Goal: Communication & Community: Answer question/provide support

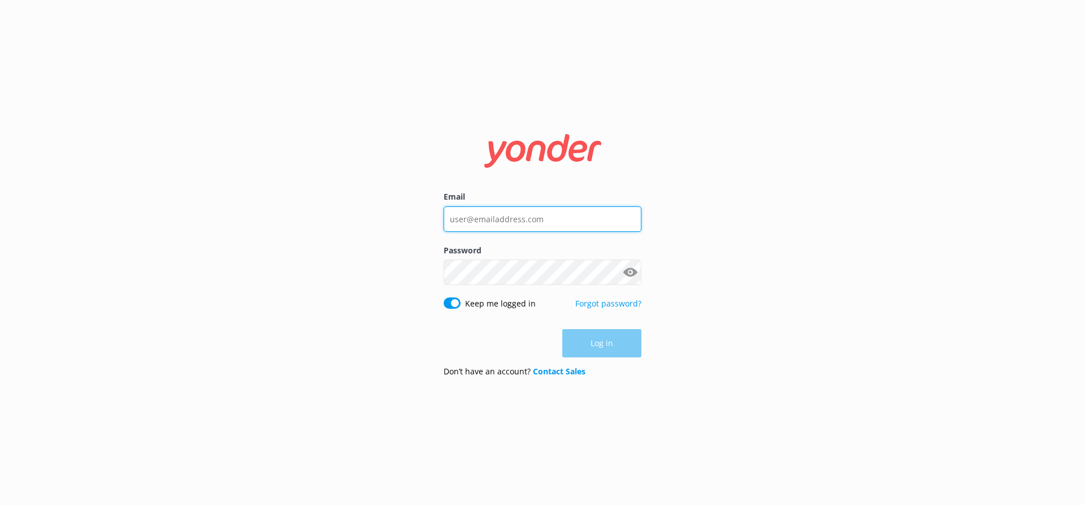
type input "[EMAIL_ADDRESS][DOMAIN_NAME]"
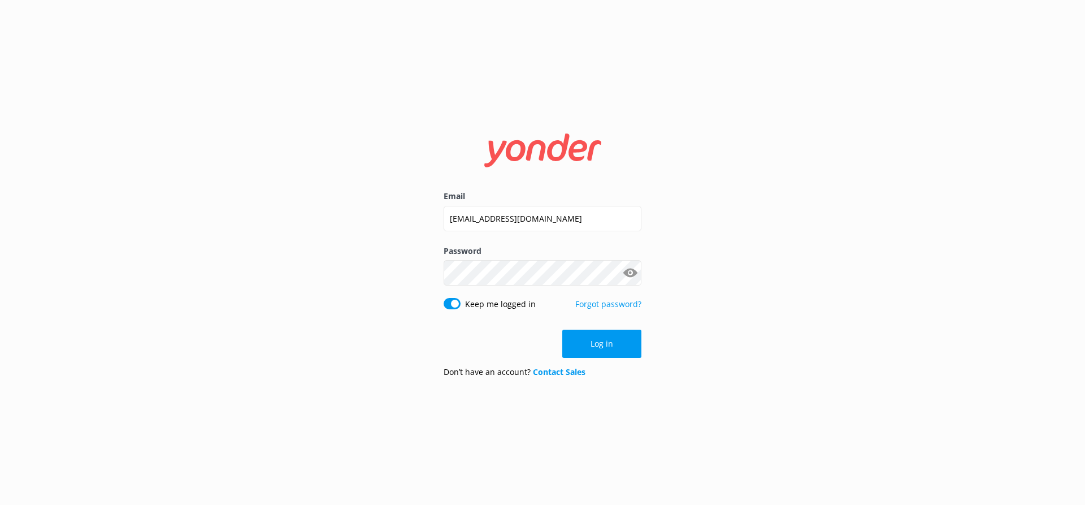
click at [605, 348] on div "Log in" at bounding box center [543, 343] width 198 height 28
click at [601, 342] on button "Log in" at bounding box center [601, 343] width 79 height 28
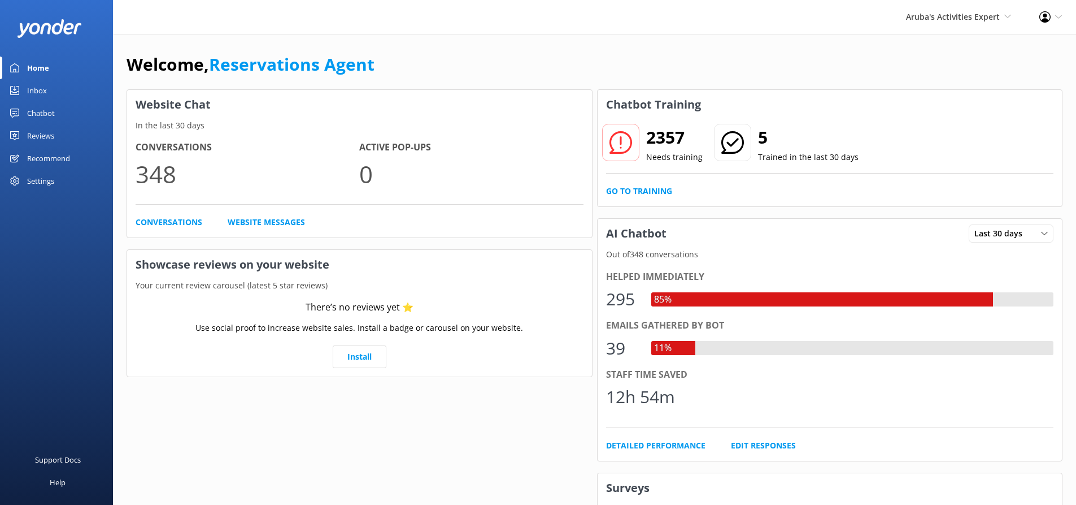
click at [47, 85] on link "Inbox" at bounding box center [56, 90] width 113 height 23
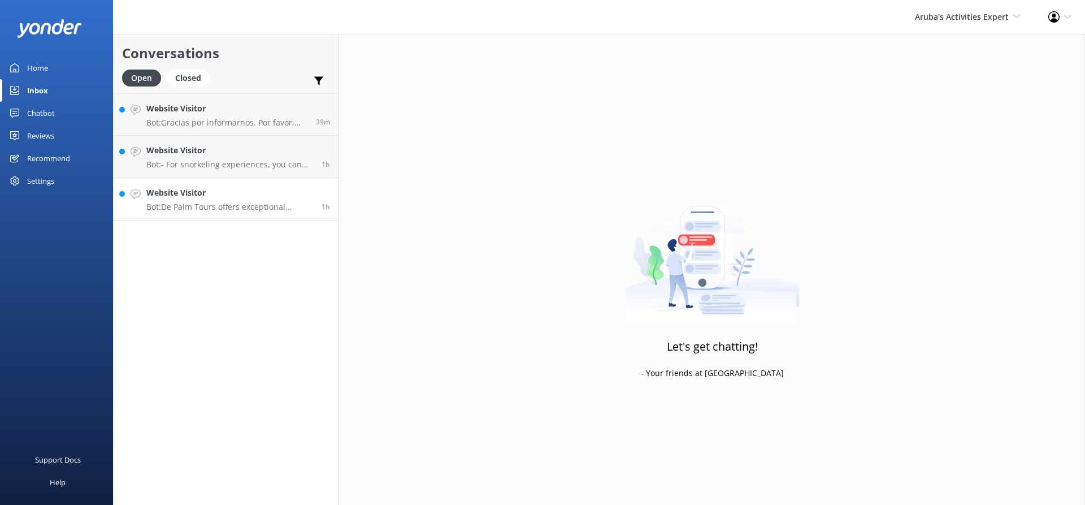
click at [223, 198] on h4 "Website Visitor" at bounding box center [229, 192] width 167 height 12
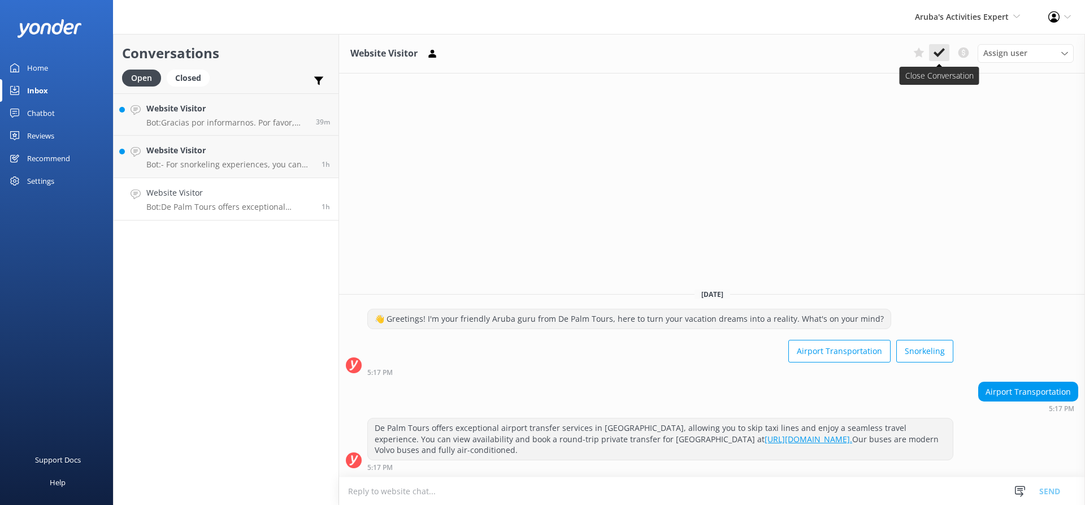
click at [940, 51] on icon at bounding box center [938, 52] width 11 height 11
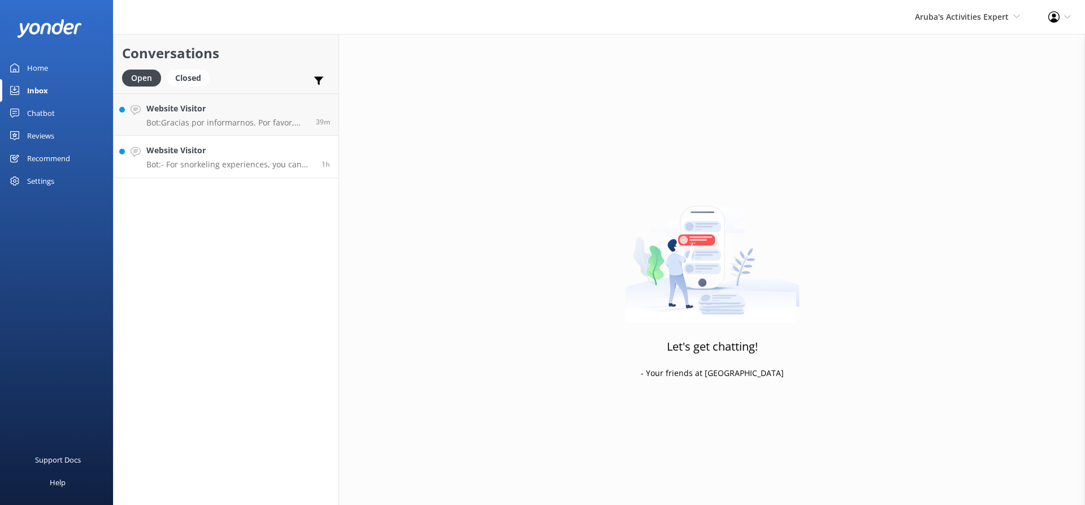
click at [240, 151] on h4 "Website Visitor" at bounding box center [229, 150] width 167 height 12
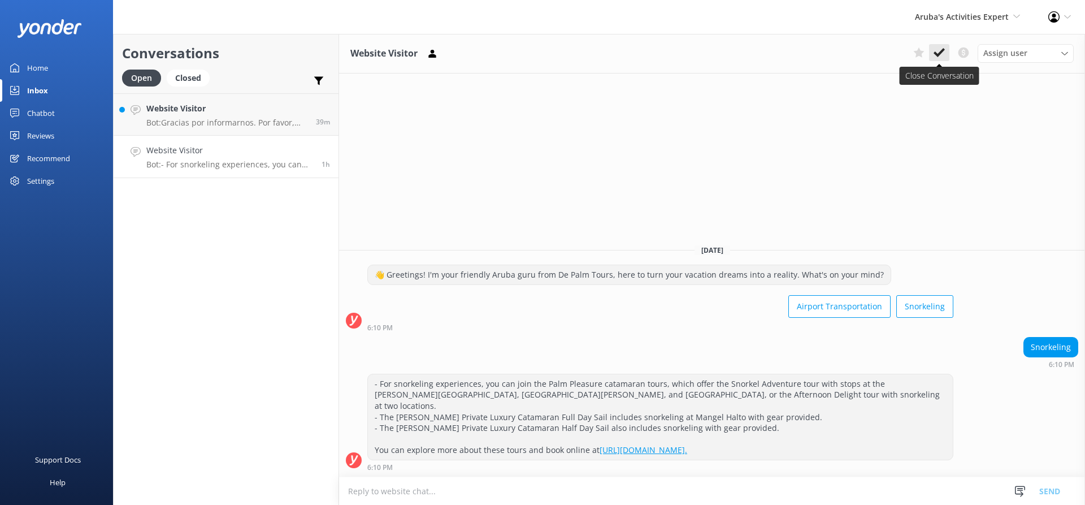
click at [935, 51] on icon at bounding box center [938, 52] width 11 height 11
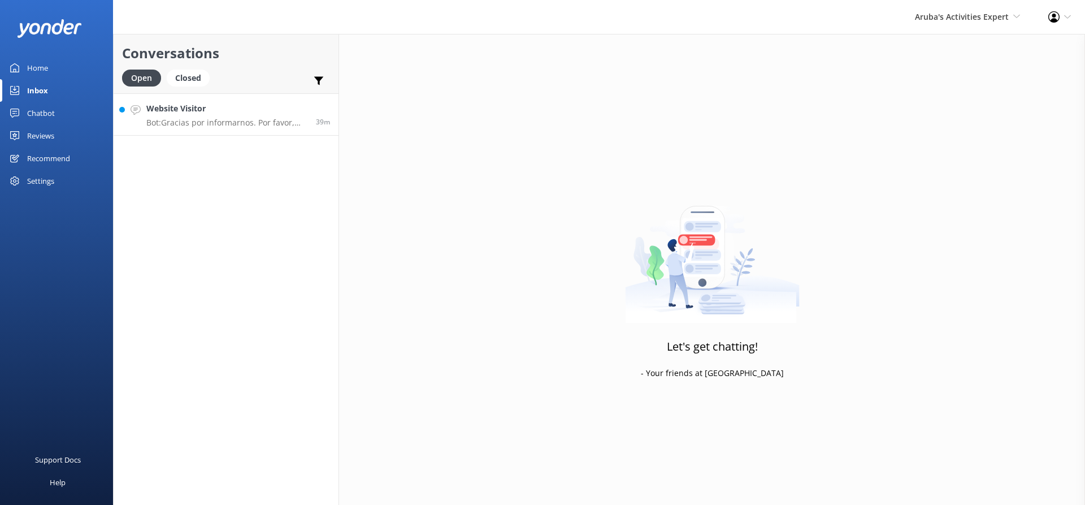
click at [218, 127] on p "Bot: Gracias por informarnos. Por favor, envíanos un correo electrónico a [EMAI…" at bounding box center [226, 123] width 161 height 10
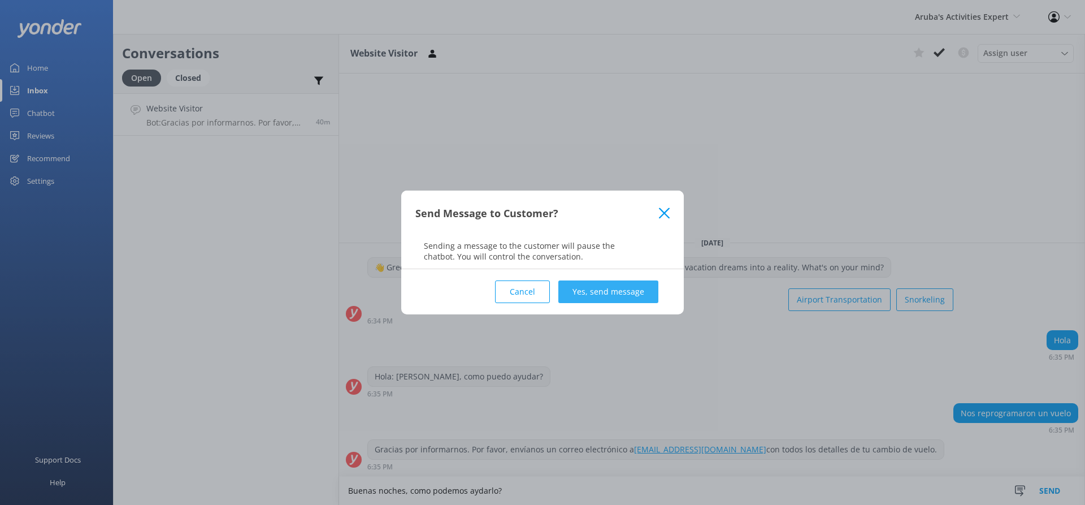
type textarea "Buenas noches, como podemos aydarlo?"
click at [624, 288] on button "Yes, send message" at bounding box center [608, 291] width 100 height 23
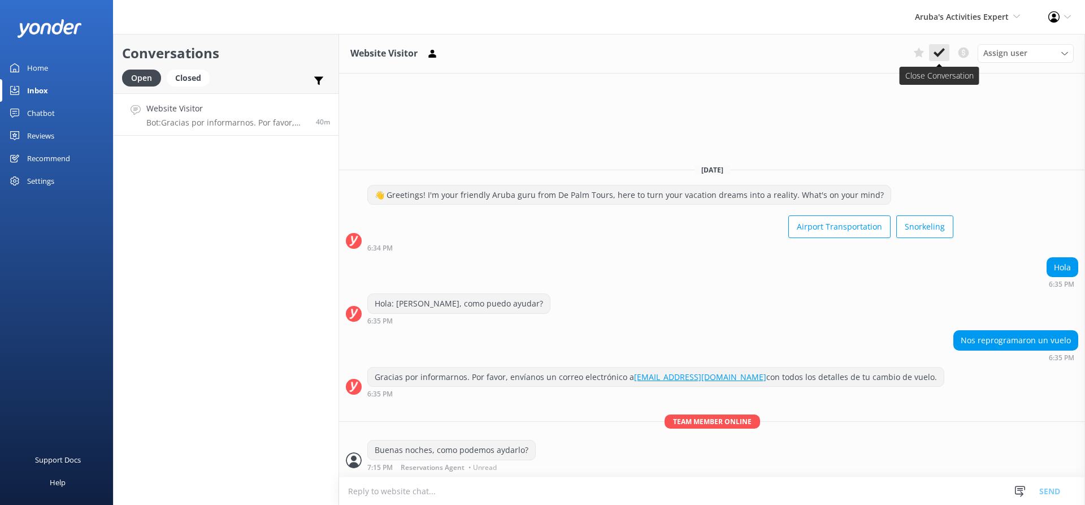
click at [941, 49] on icon at bounding box center [938, 52] width 11 height 11
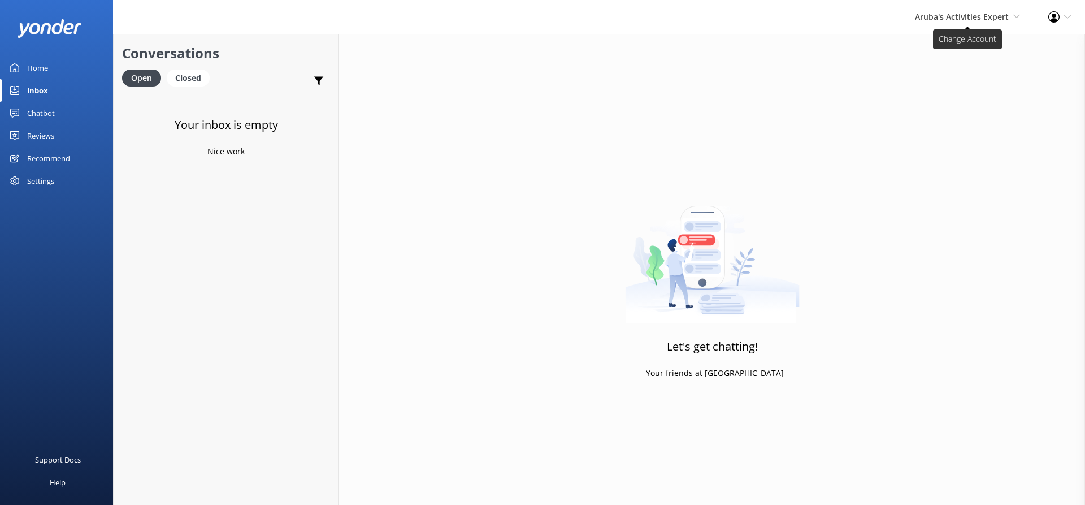
click at [949, 16] on span "Aruba's Activities Expert" at bounding box center [962, 16] width 94 height 11
click at [956, 49] on link "De [GEOGRAPHIC_DATA]" at bounding box center [978, 48] width 113 height 27
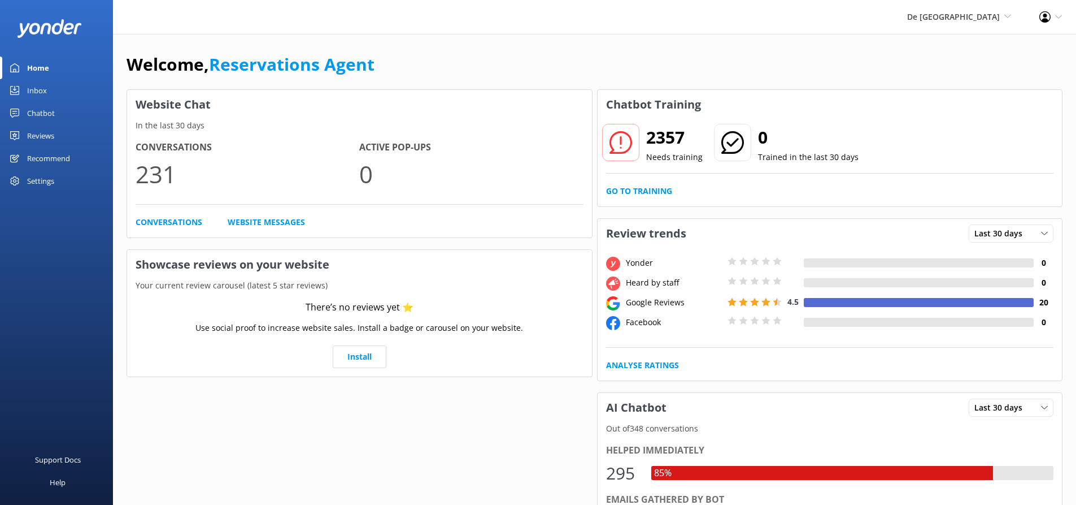
click at [56, 91] on link "Inbox" at bounding box center [56, 90] width 113 height 23
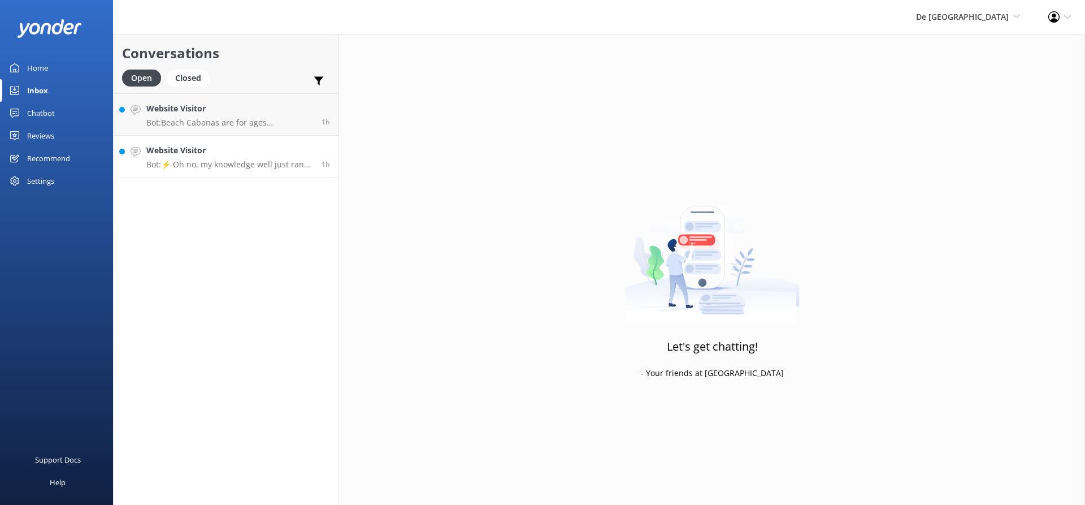
click at [210, 147] on h4 "Website Visitor" at bounding box center [229, 150] width 167 height 12
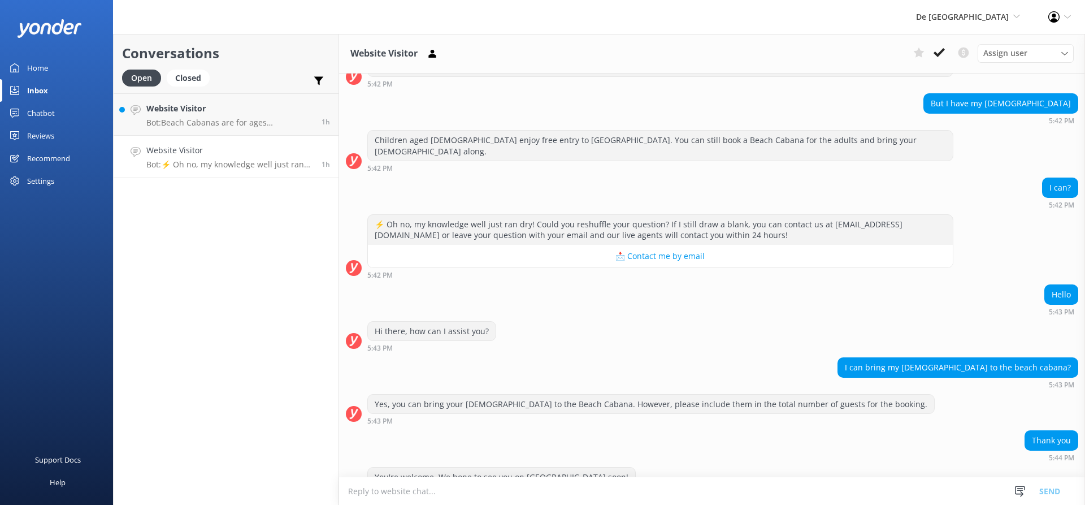
scroll to position [813, 0]
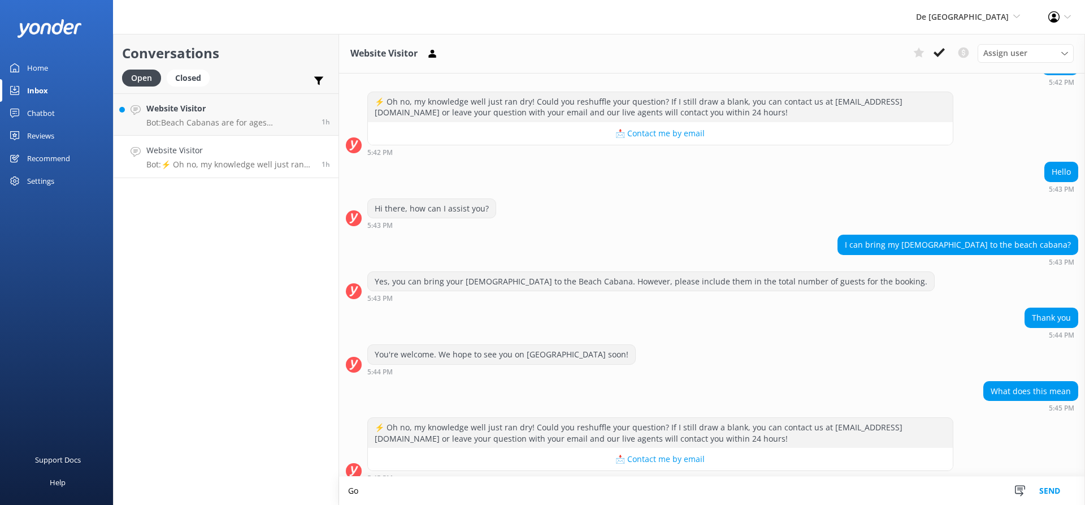
scroll to position [814, 0]
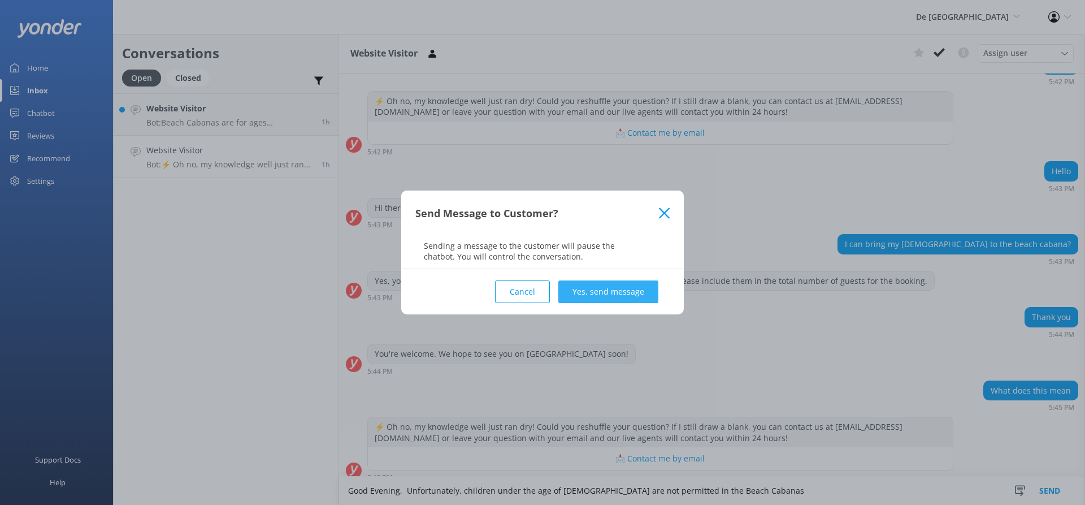
type textarea "Good Evening, Unfortunately, children under the age of 10 are not permitted in …"
click at [629, 301] on button "Yes, send message" at bounding box center [608, 291] width 100 height 23
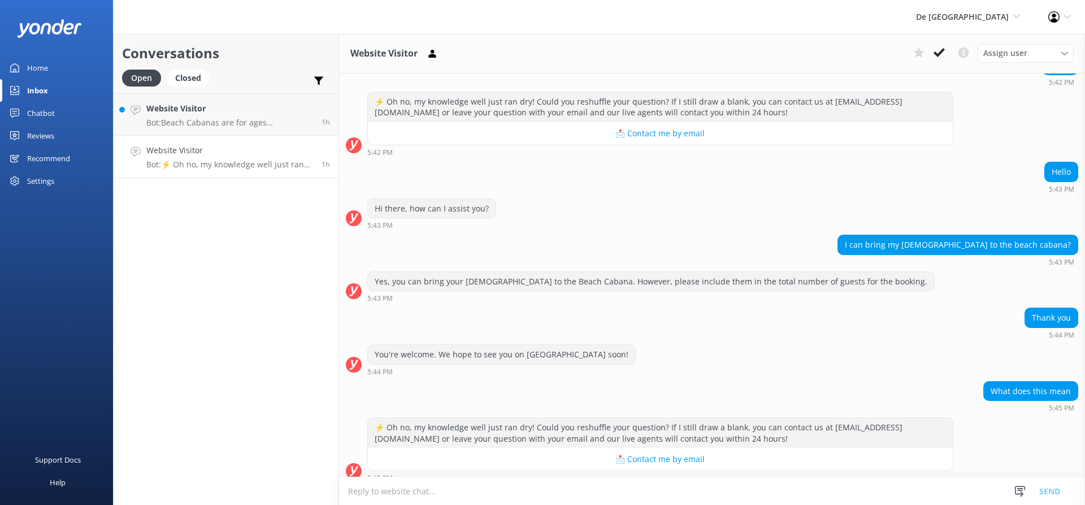
scroll to position [887, 0]
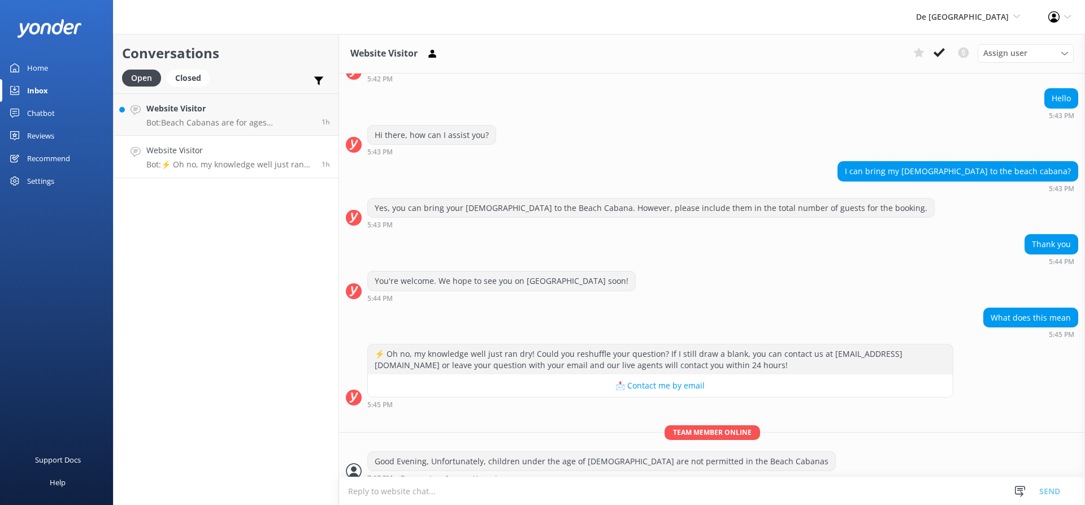
click at [408, 494] on textarea at bounding box center [712, 491] width 746 height 28
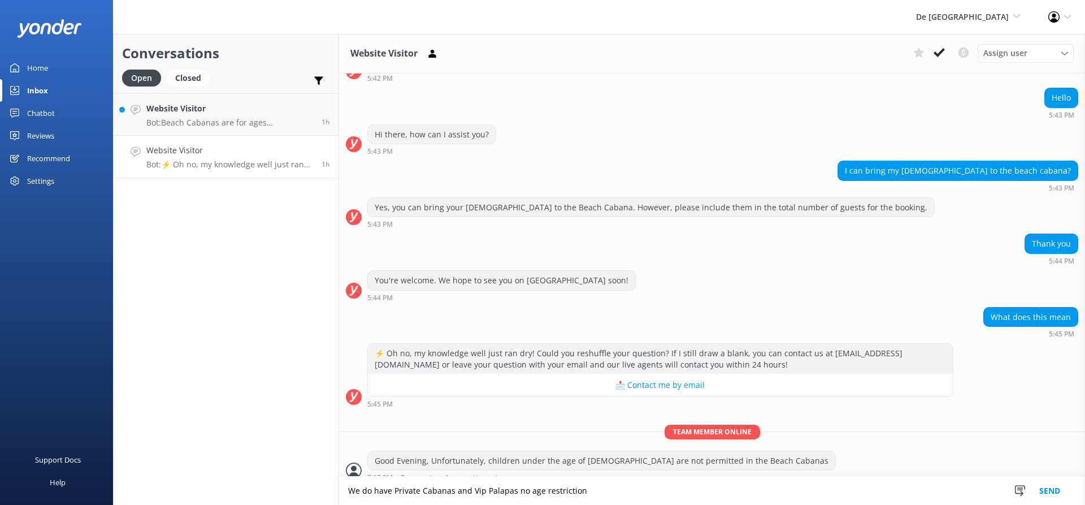
type textarea "We do have Private Cabanas and Vip Palapas no age restriction"
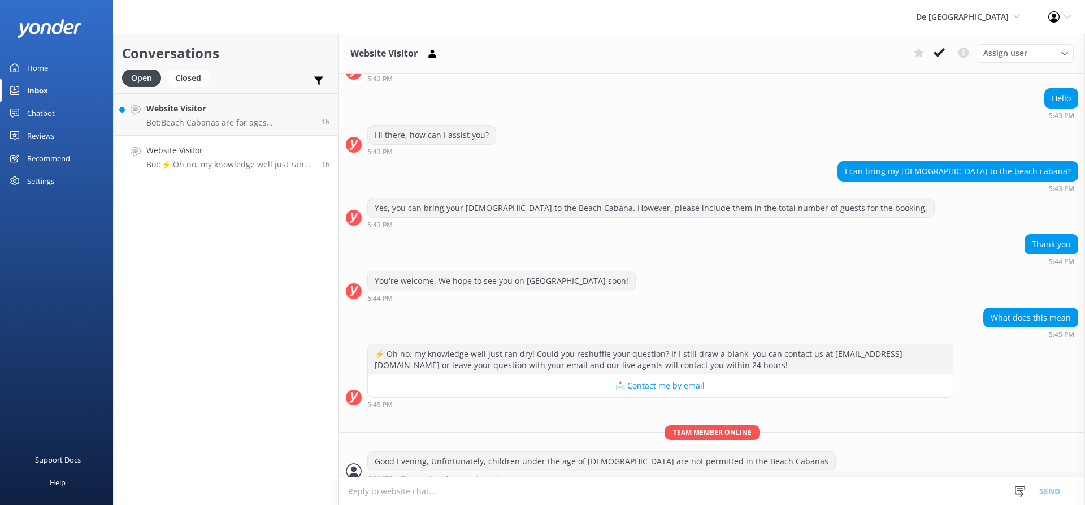
scroll to position [923, 0]
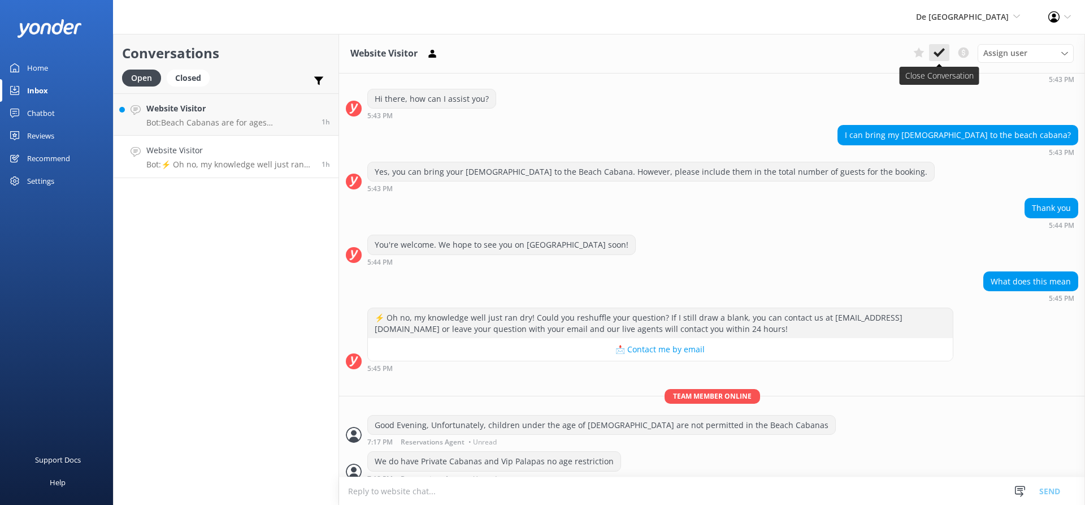
click at [941, 55] on icon at bounding box center [938, 52] width 11 height 11
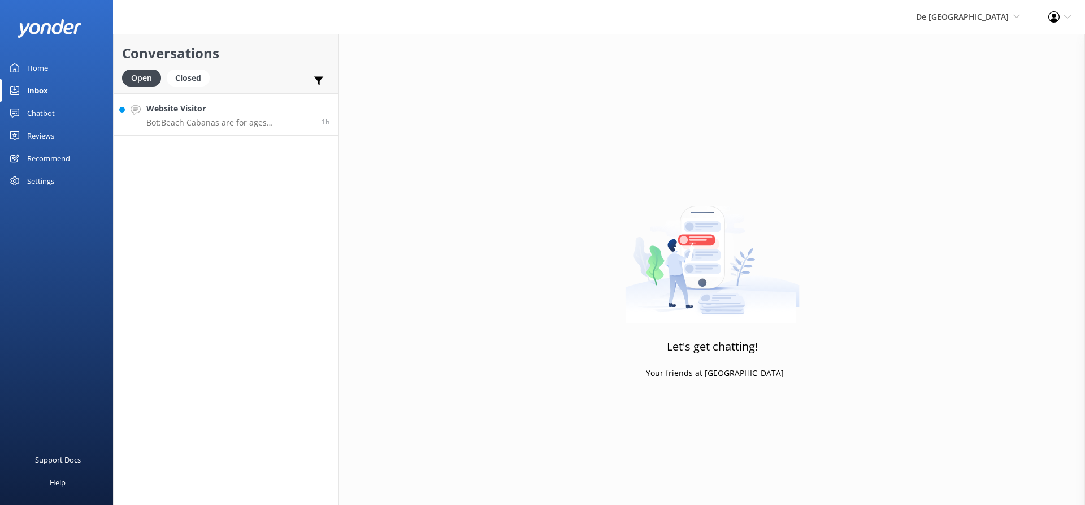
click at [246, 120] on p "Bot: Beach Cabanas are for ages 10 and up." at bounding box center [229, 123] width 167 height 10
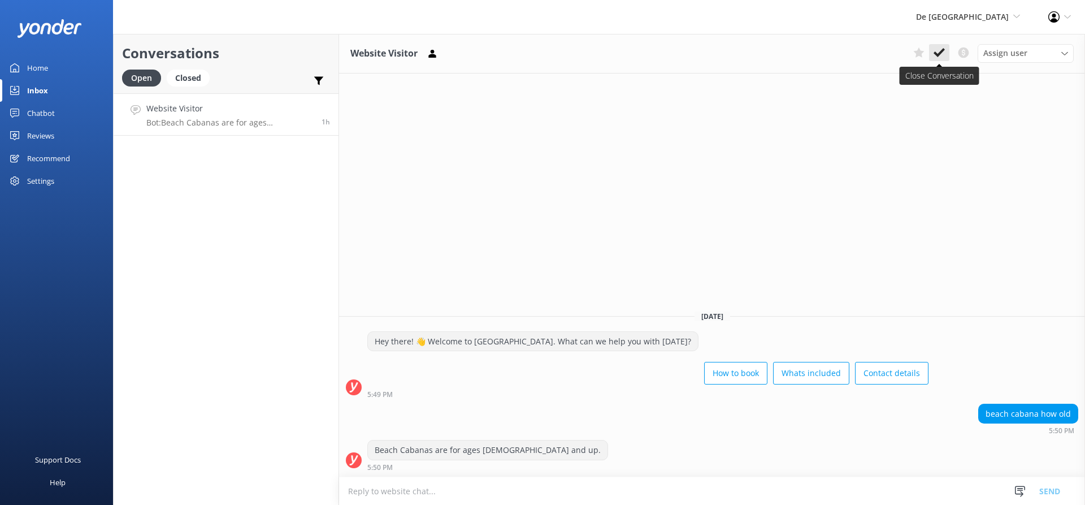
click at [938, 53] on icon at bounding box center [938, 52] width 11 height 11
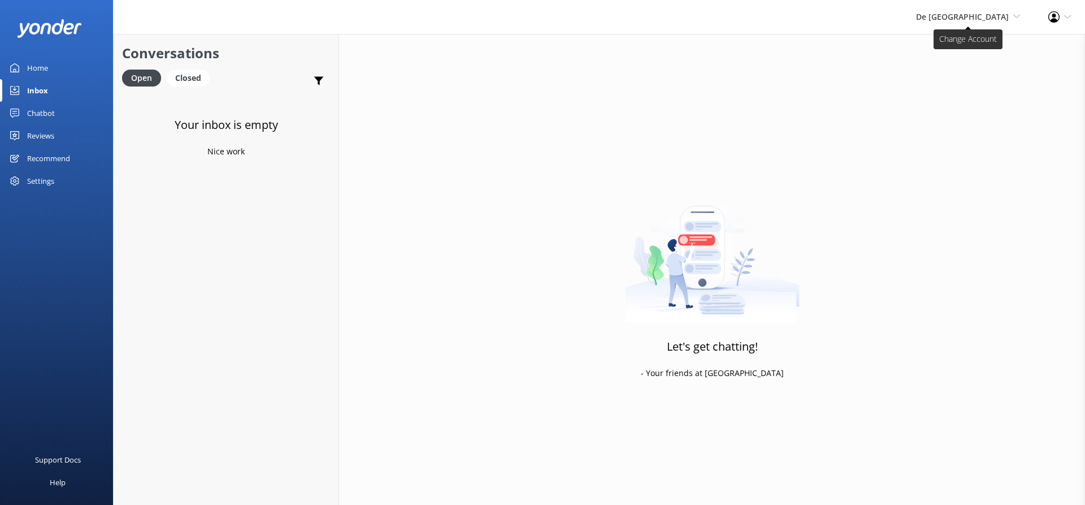
click at [1000, 12] on span "De Palm Island" at bounding box center [962, 16] width 93 height 11
click at [949, 100] on link "The Captain" at bounding box center [978, 102] width 113 height 27
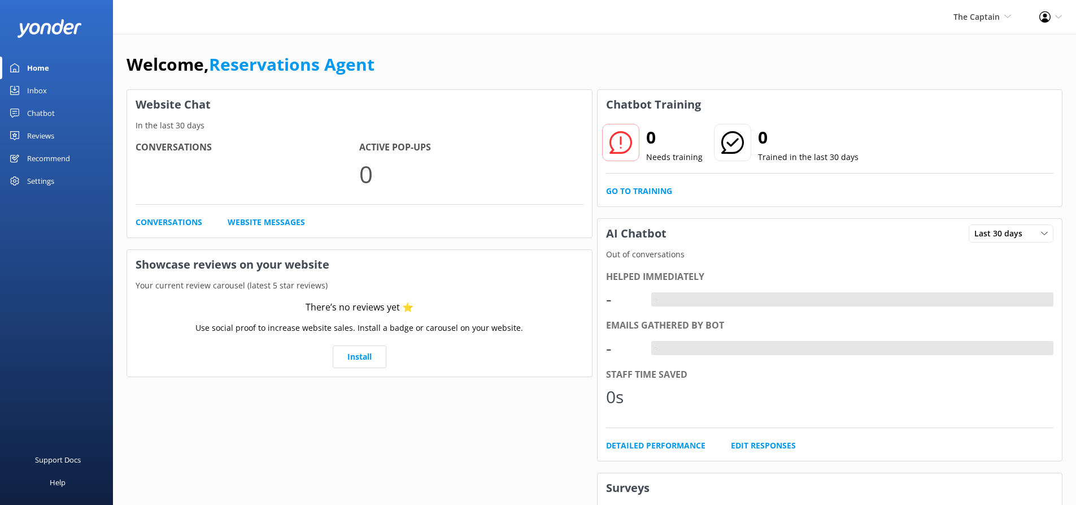
click at [42, 92] on div "Inbox" at bounding box center [37, 90] width 20 height 23
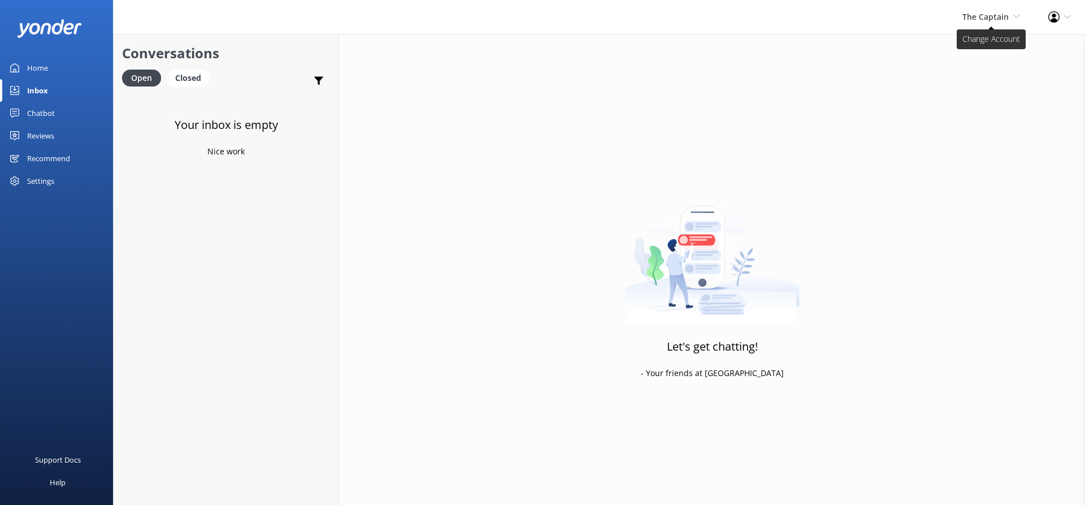
click at [1000, 14] on span "The Captain" at bounding box center [985, 16] width 46 height 11
click at [972, 48] on link "De [GEOGRAPHIC_DATA]" at bounding box center [978, 48] width 113 height 27
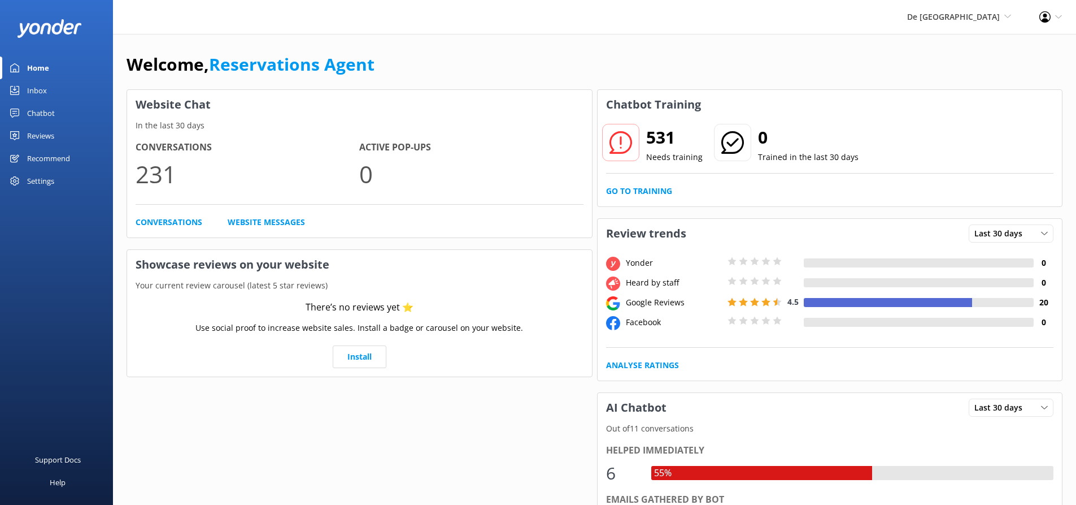
click at [38, 84] on div "Inbox" at bounding box center [37, 90] width 20 height 23
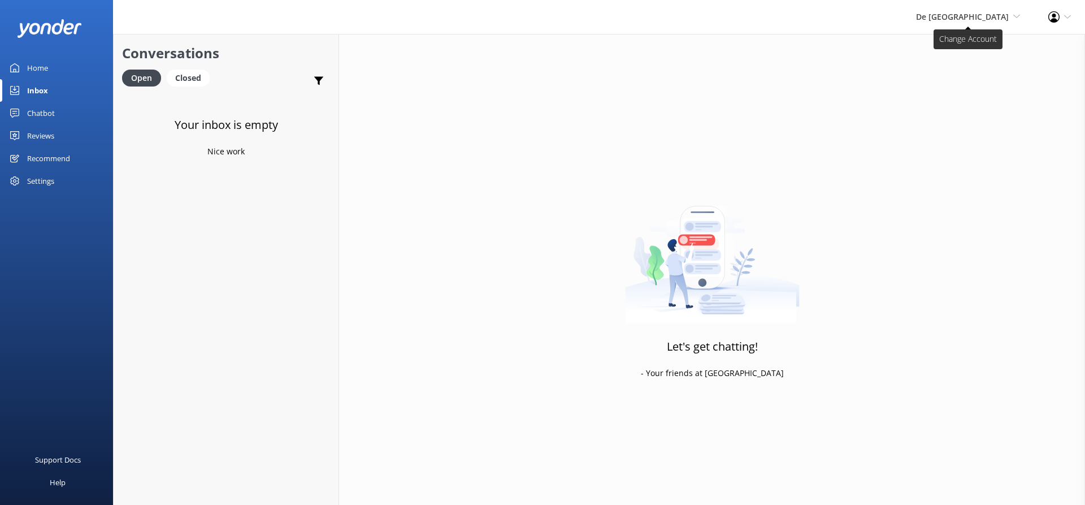
click at [967, 15] on span "De [GEOGRAPHIC_DATA]" at bounding box center [962, 16] width 93 height 11
click at [986, 82] on link "Aruba's Activities Expert" at bounding box center [978, 75] width 113 height 27
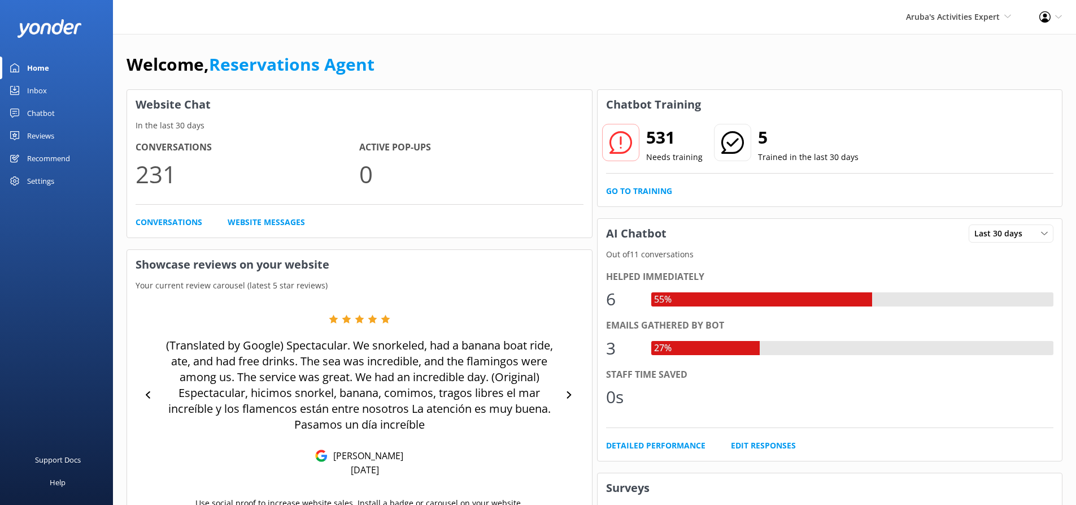
click at [53, 91] on link "Inbox" at bounding box center [56, 90] width 113 height 23
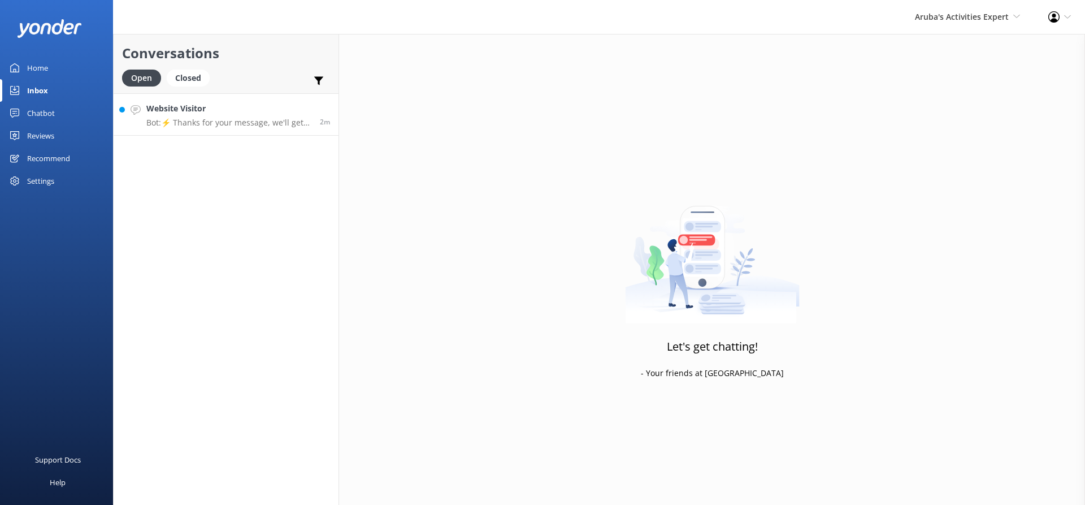
click at [214, 126] on p "Bot: ⚡ Thanks for your message, we'll get back to you as soon as we can." at bounding box center [228, 123] width 165 height 10
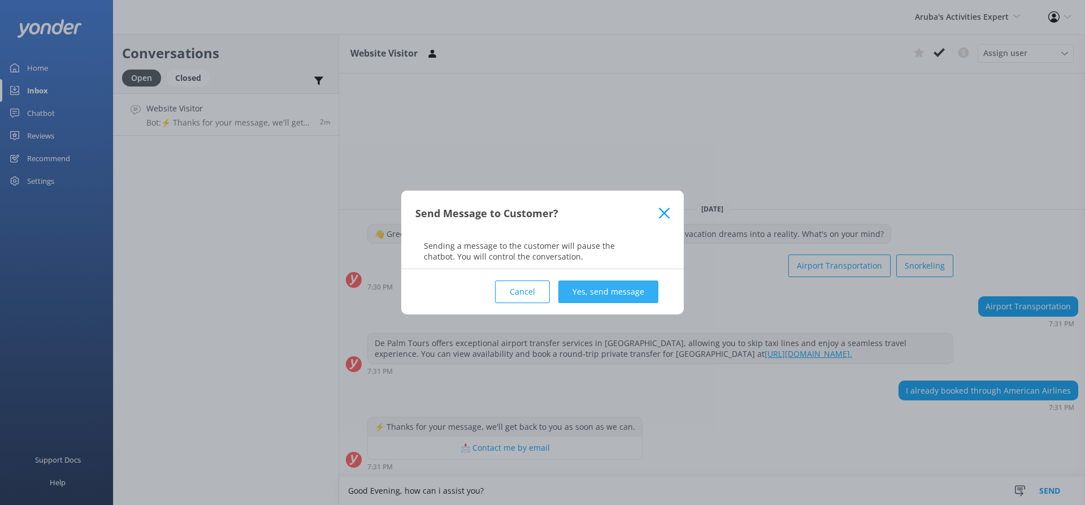
type textarea "Good Evening, how can i assist you?"
click at [638, 289] on button "Yes, send message" at bounding box center [608, 291] width 100 height 23
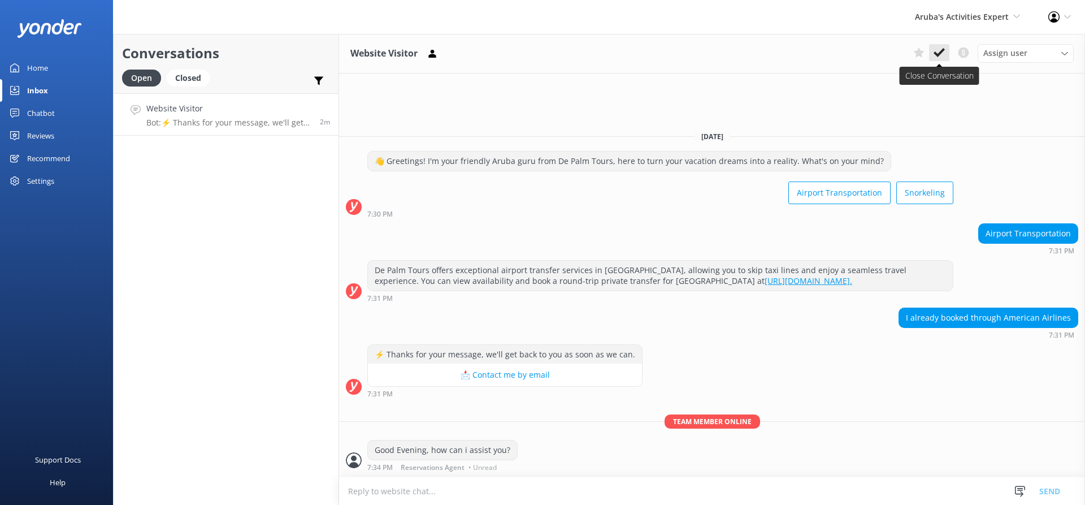
click at [939, 49] on icon at bounding box center [938, 52] width 11 height 11
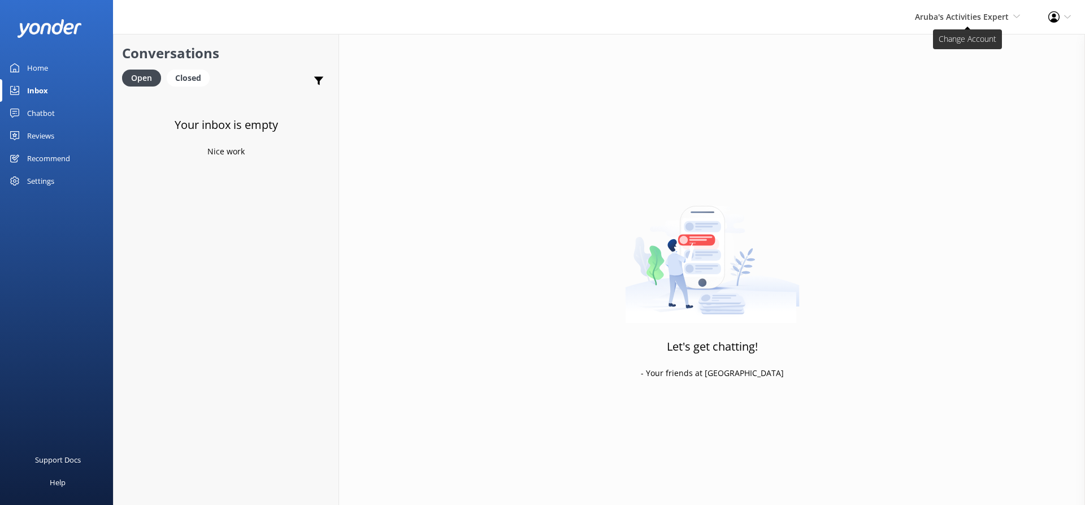
click at [953, 14] on span "Aruba's Activities Expert" at bounding box center [962, 16] width 94 height 11
click at [945, 50] on link "De Palm Island" at bounding box center [978, 48] width 113 height 27
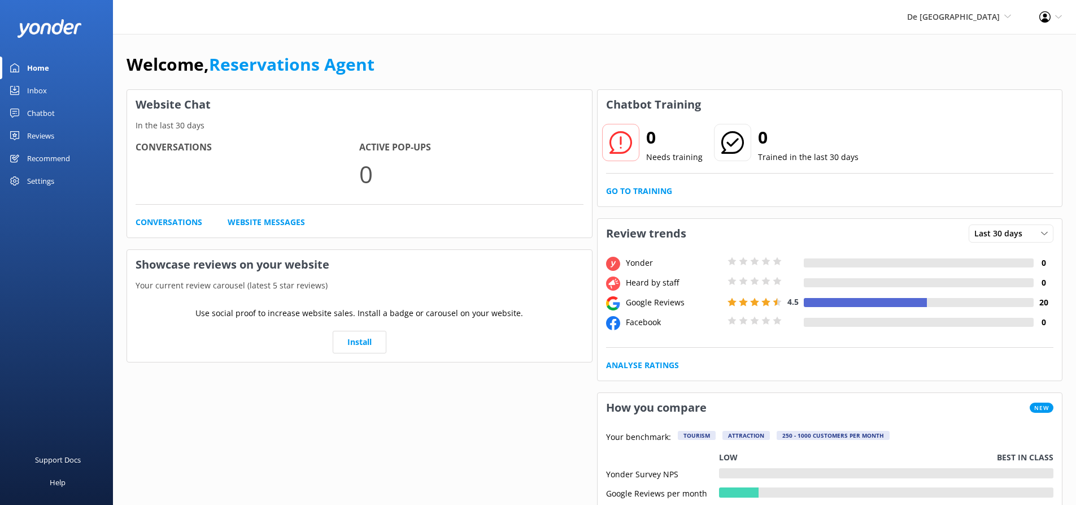
click at [50, 87] on link "Inbox" at bounding box center [56, 90] width 113 height 23
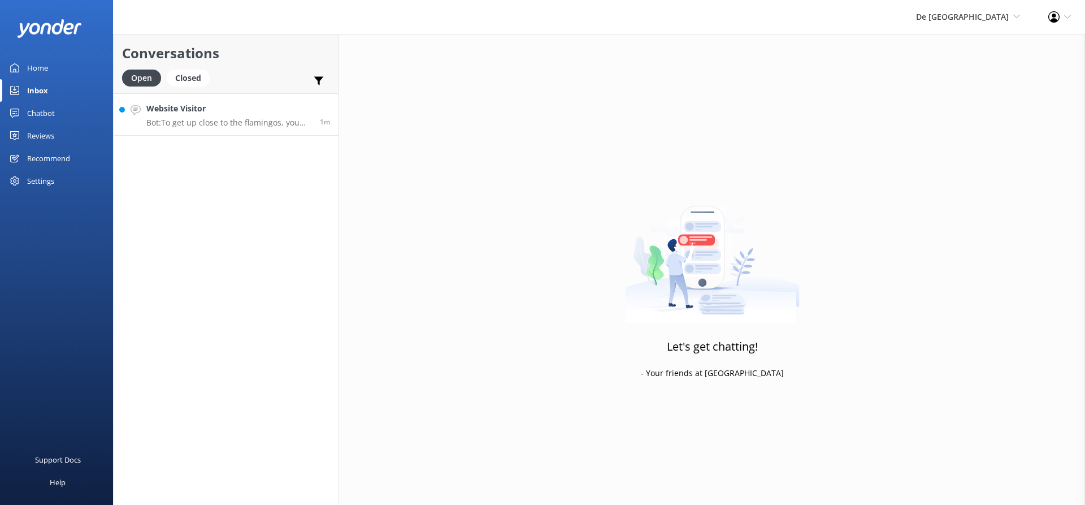
click at [233, 128] on link "Website Visitor Bot: To get up close to the flamingos, you need to upgrade your…" at bounding box center [226, 114] width 225 height 42
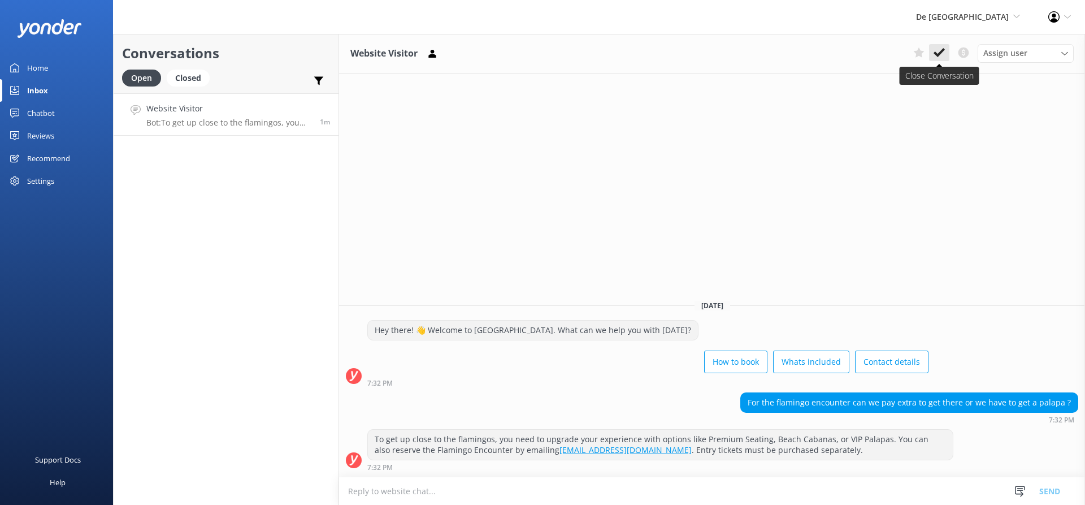
click at [940, 51] on icon at bounding box center [938, 52] width 11 height 11
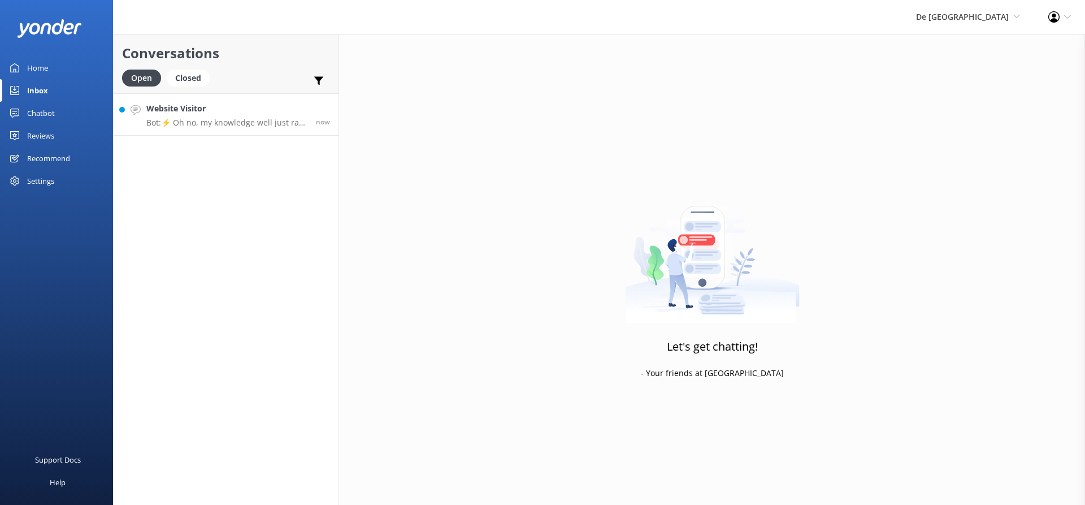
click at [193, 128] on link "Website Visitor Bot: ⚡ Oh no, my knowledge well just ran dry! Could you reshuff…" at bounding box center [226, 114] width 225 height 42
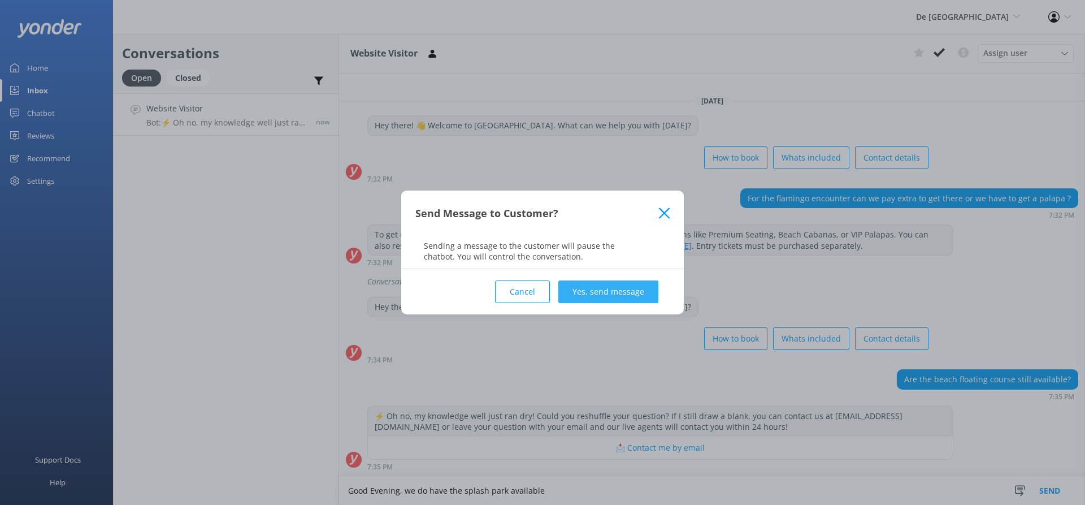
type textarea "Good Evening, we do have the splash park available"
click at [580, 293] on button "Yes, send message" at bounding box center [608, 291] width 100 height 23
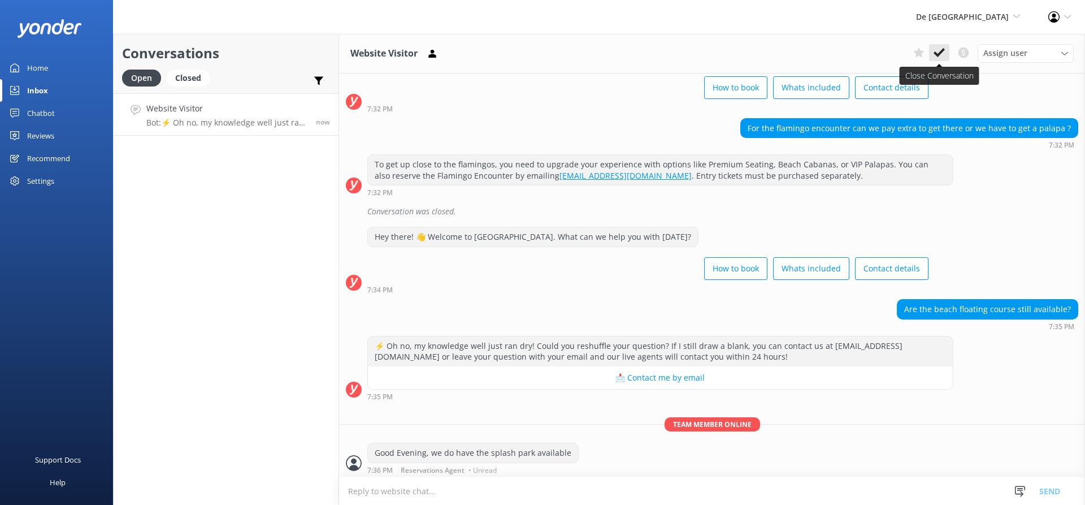
scroll to position [60, 0]
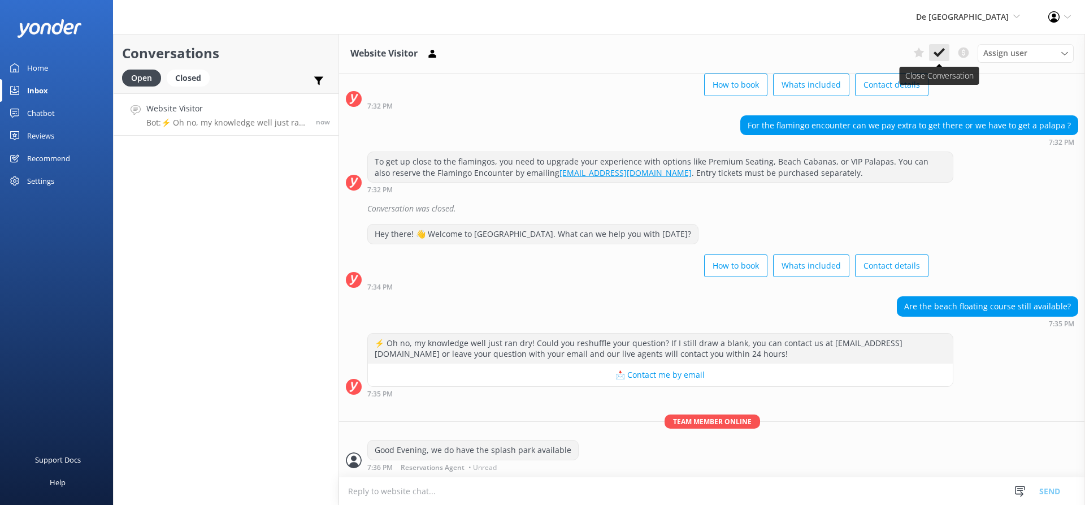
click at [941, 50] on icon at bounding box center [938, 52] width 11 height 11
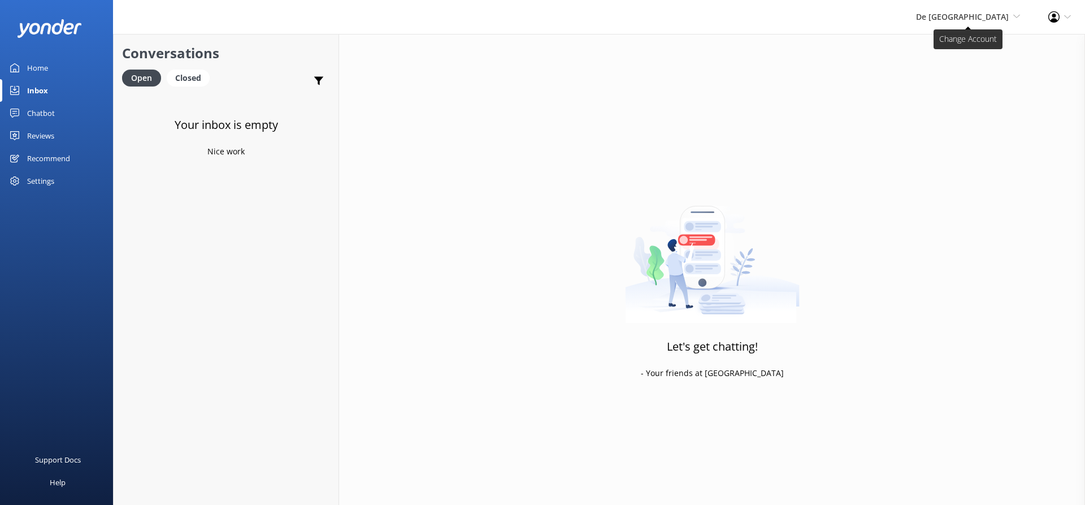
click at [989, 16] on span "De [GEOGRAPHIC_DATA]" at bounding box center [962, 16] width 93 height 11
click at [957, 73] on link "Aruba's Activities Expert" at bounding box center [978, 75] width 113 height 27
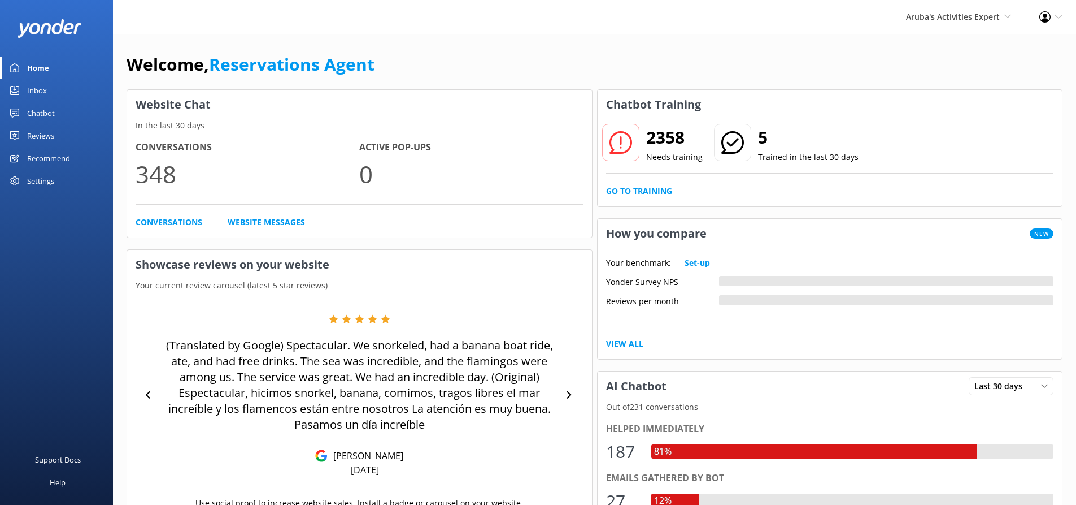
click at [66, 81] on link "Inbox" at bounding box center [56, 90] width 113 height 23
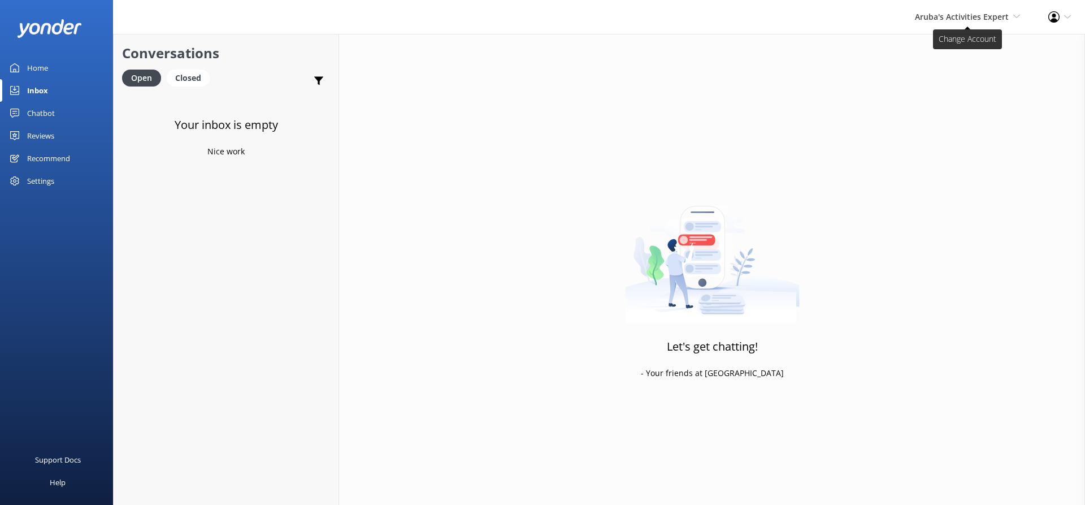
click at [918, 19] on span "Aruba's Activities Expert" at bounding box center [962, 16] width 94 height 11
click at [944, 99] on link "The Captain" at bounding box center [978, 102] width 113 height 27
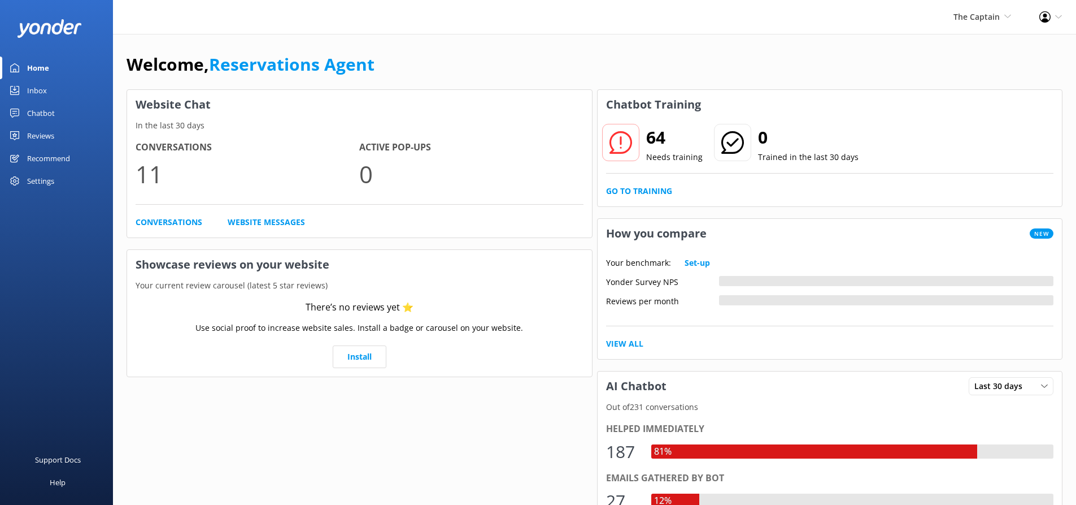
click at [48, 87] on link "Inbox" at bounding box center [56, 90] width 113 height 23
